Goal: Information Seeking & Learning: Learn about a topic

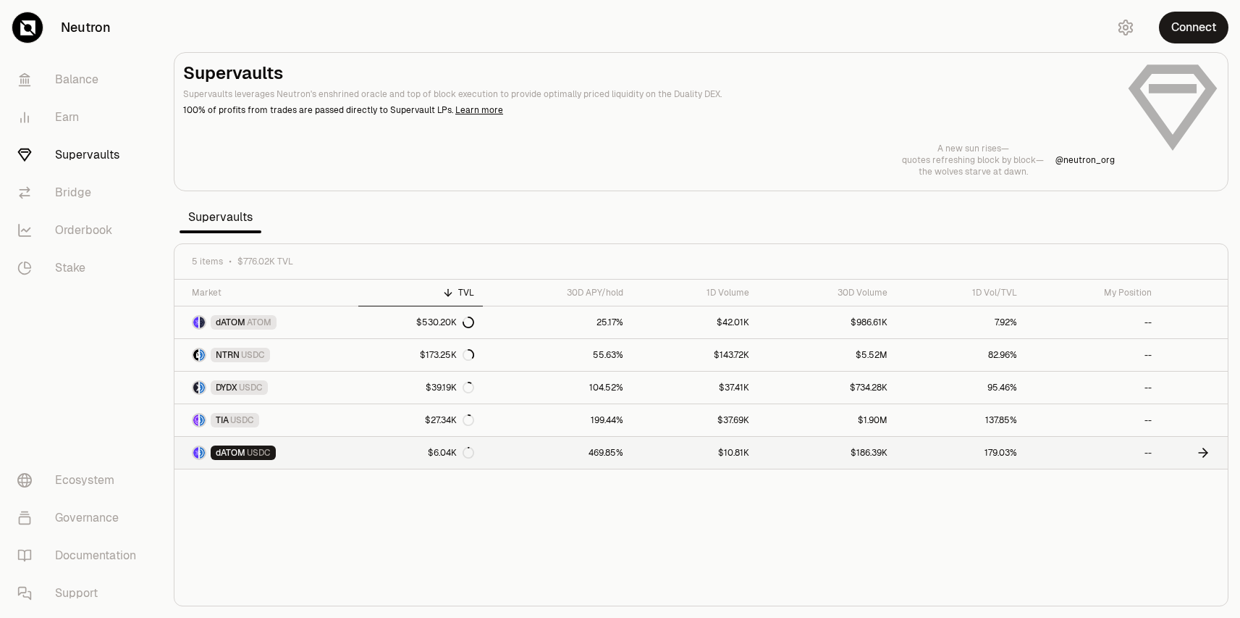
click at [251, 452] on span "USDC" at bounding box center [259, 453] width 24 height 12
click at [601, 293] on div "30D APY/hold" at bounding box center [558, 293] width 132 height 12
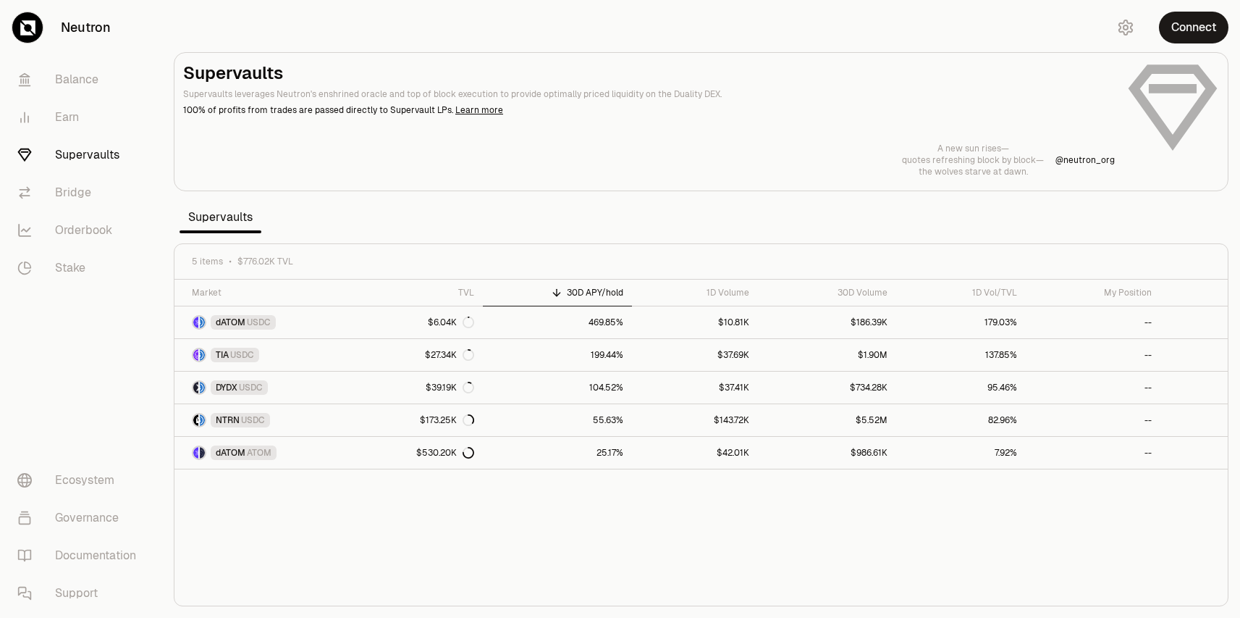
click at [601, 293] on div "30D APY/hold" at bounding box center [558, 293] width 132 height 12
click at [232, 452] on span "dATOM" at bounding box center [231, 453] width 30 height 12
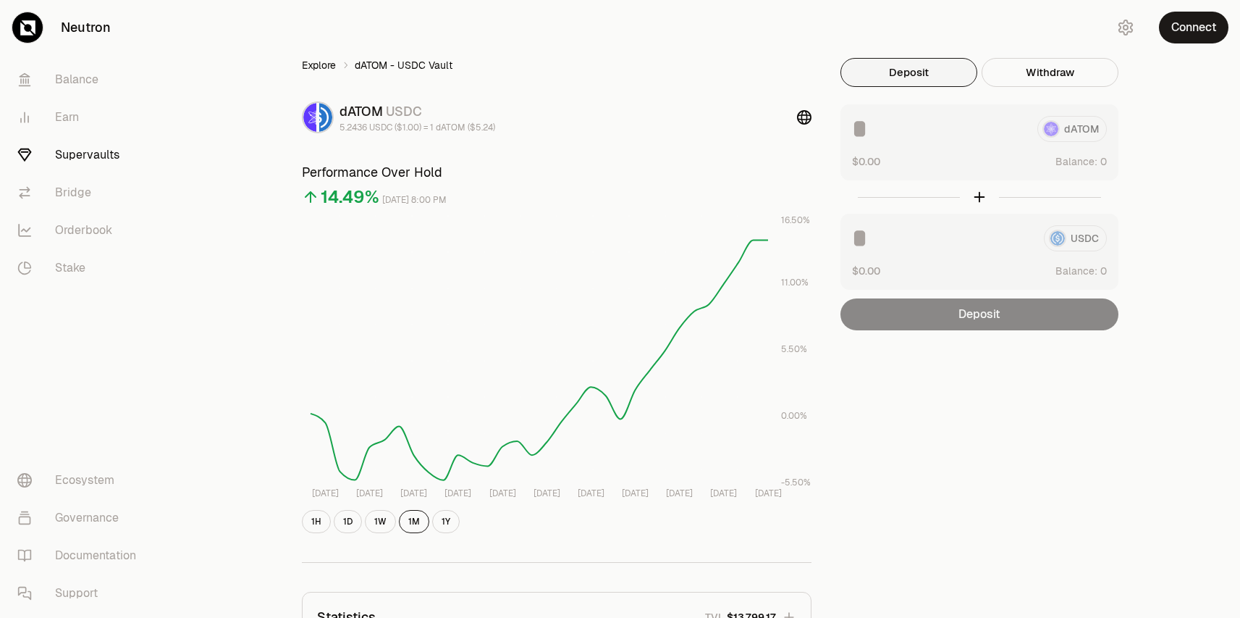
click at [316, 67] on link "Explore" at bounding box center [319, 65] width 34 height 14
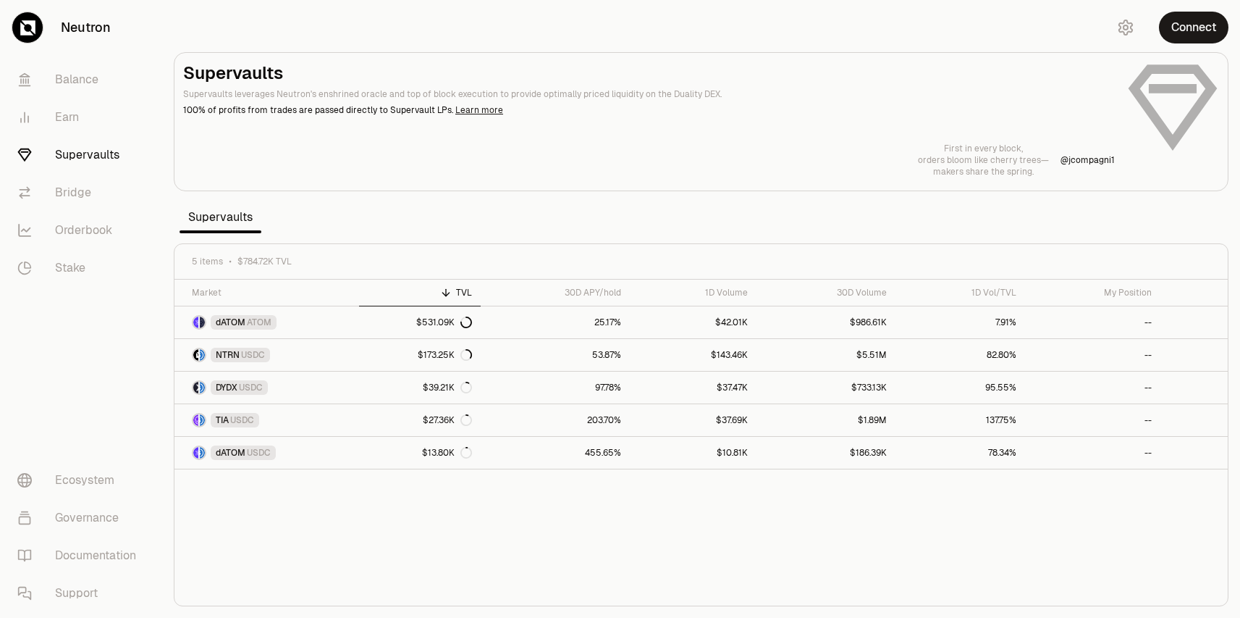
click at [473, 109] on link "Learn more" at bounding box center [479, 110] width 48 height 12
